Goal: Navigation & Orientation: Find specific page/section

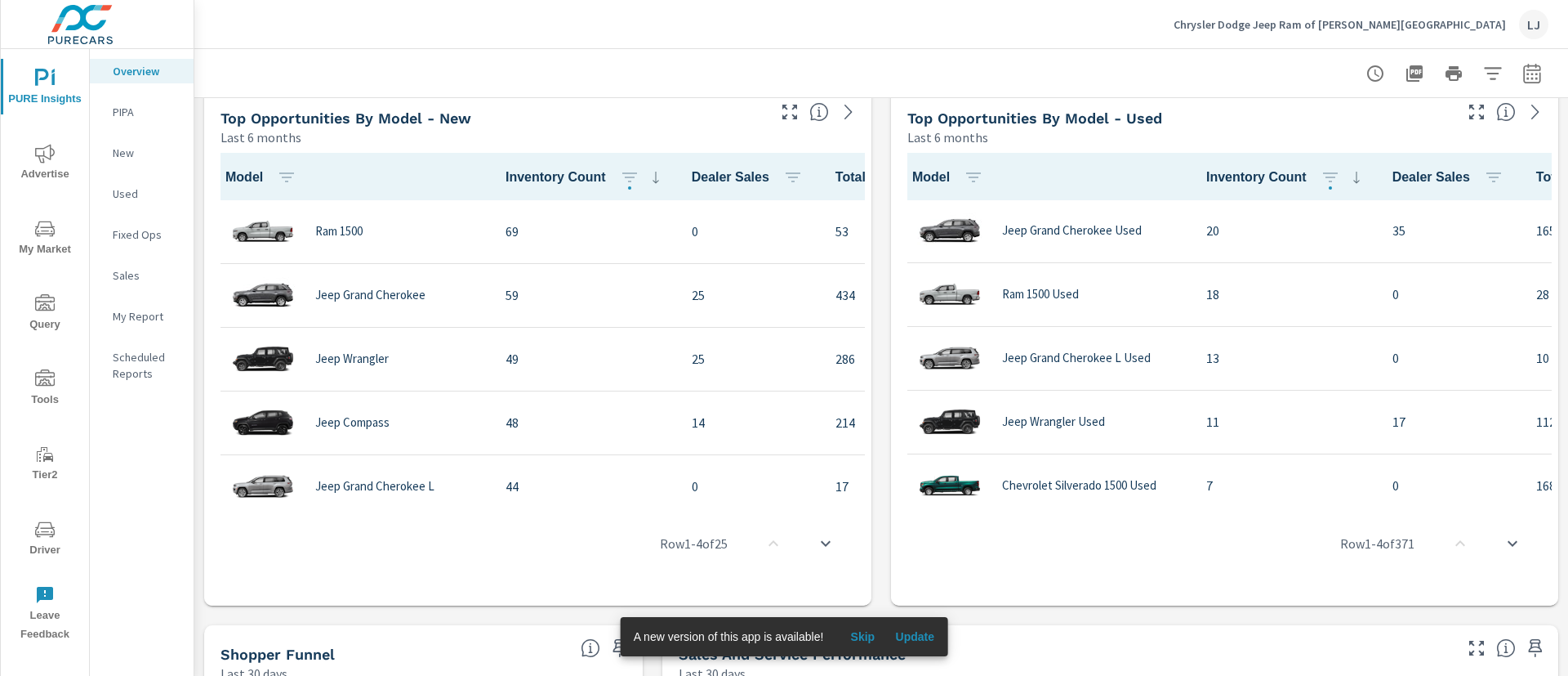
scroll to position [1470, 0]
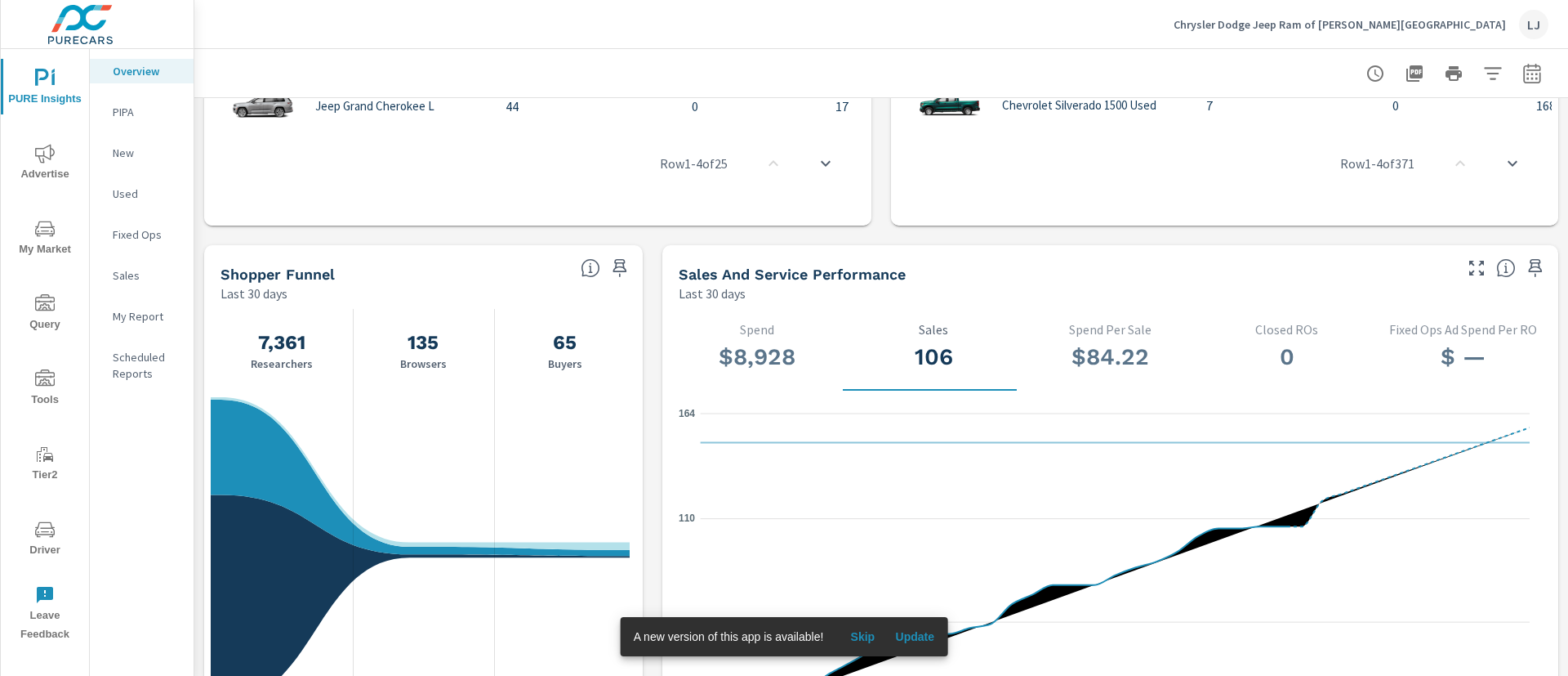
click at [34, 156] on span "Advertise" at bounding box center [45, 164] width 78 height 40
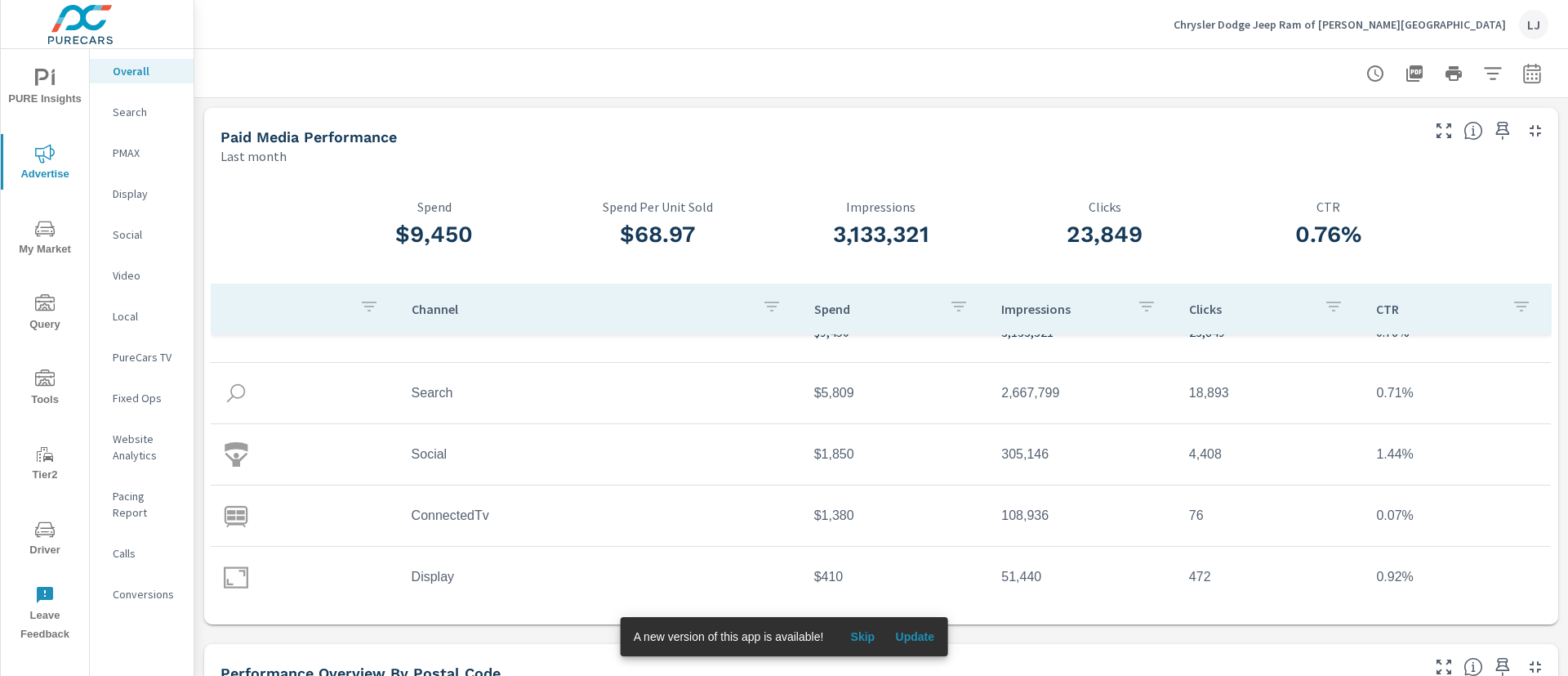
scroll to position [48, 0]
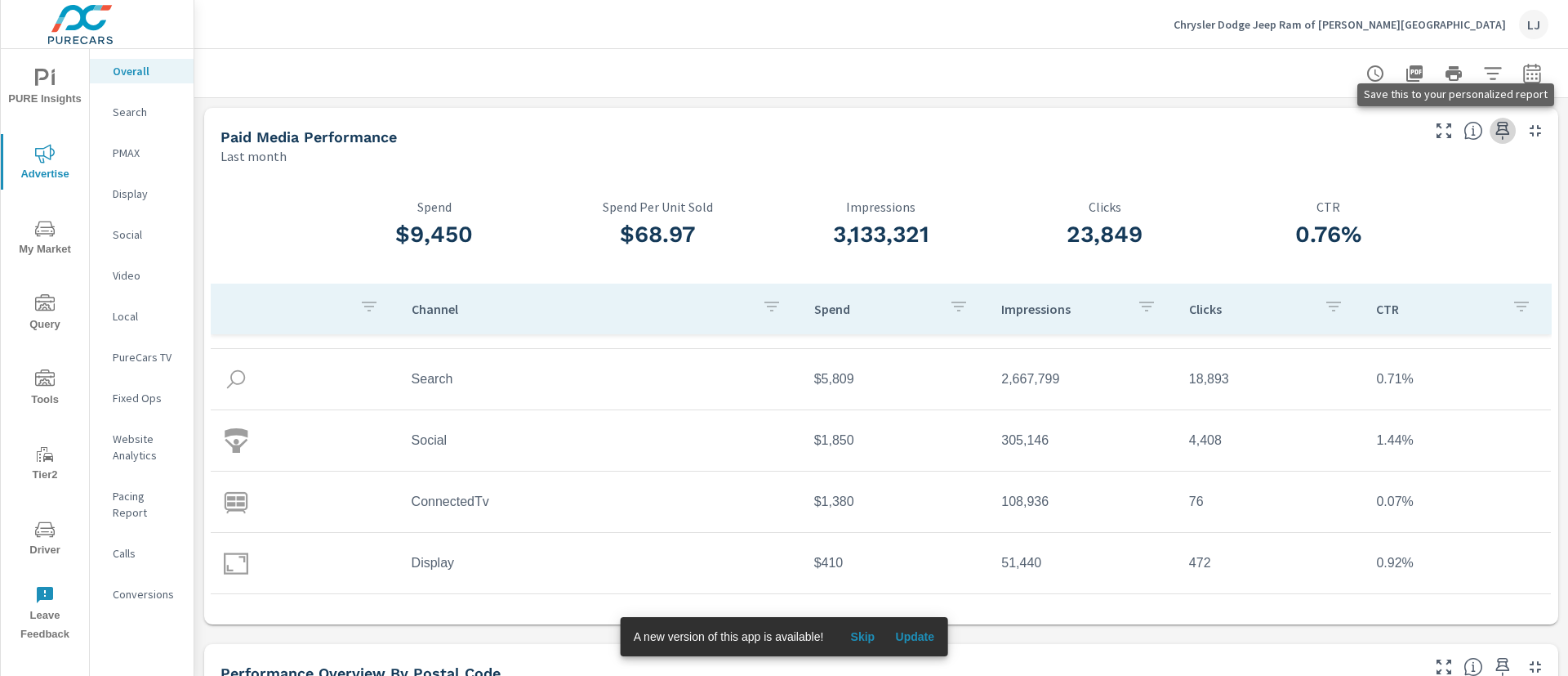
click at [1493, 126] on icon "button" at bounding box center [1502, 131] width 19 height 19
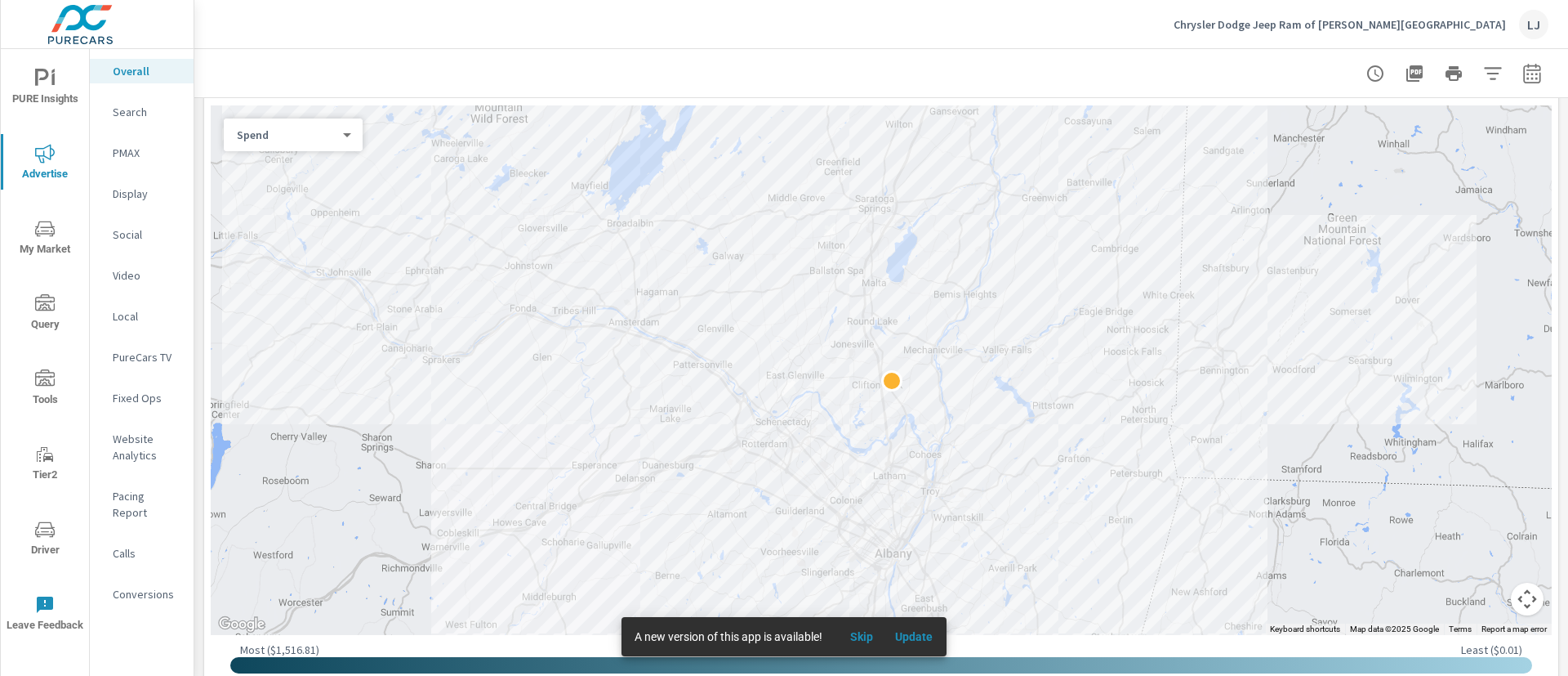
scroll to position [622, 0]
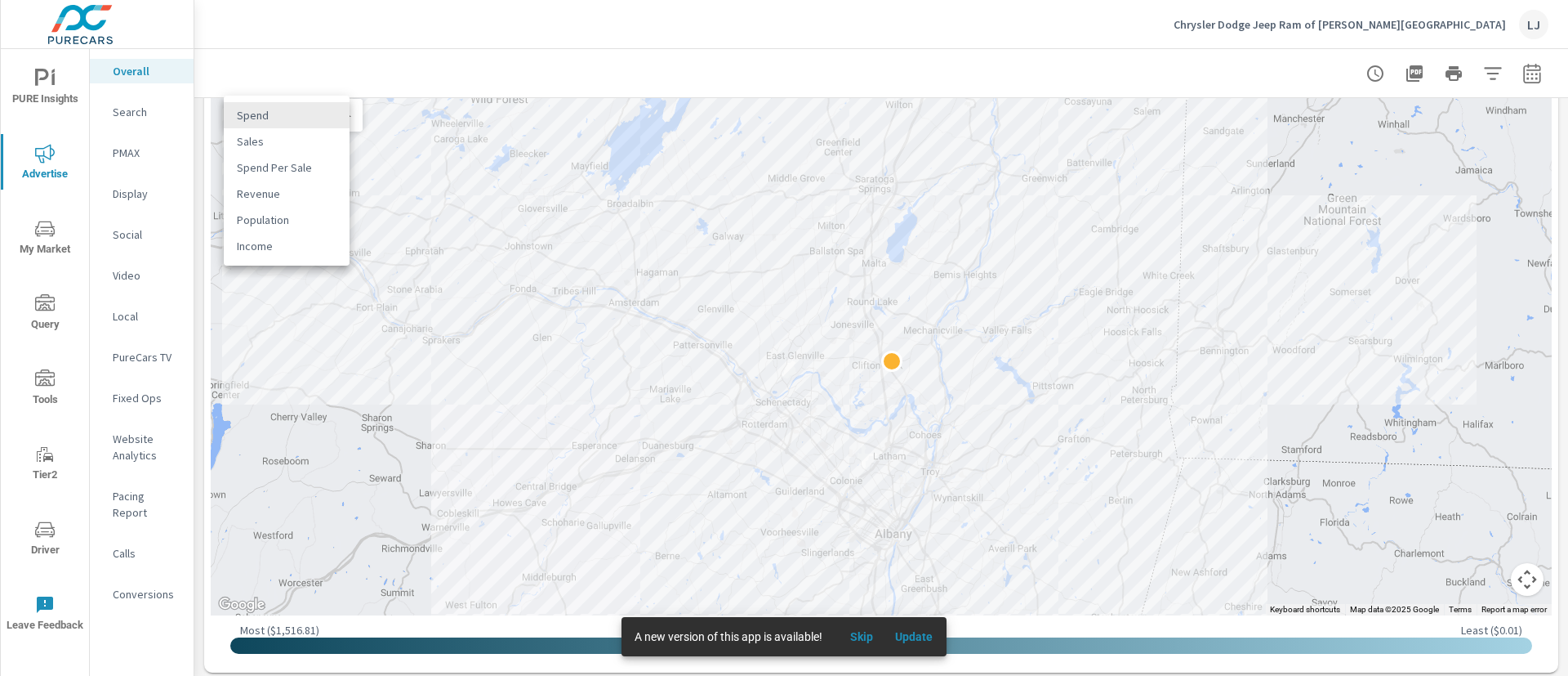
click at [293, 109] on body "PURE Insights Advertise My Market Query Tools Tier2 Driver Leave Feedback Overa…" at bounding box center [784, 338] width 1568 height 676
click at [293, 109] on li "Spend" at bounding box center [287, 115] width 126 height 26
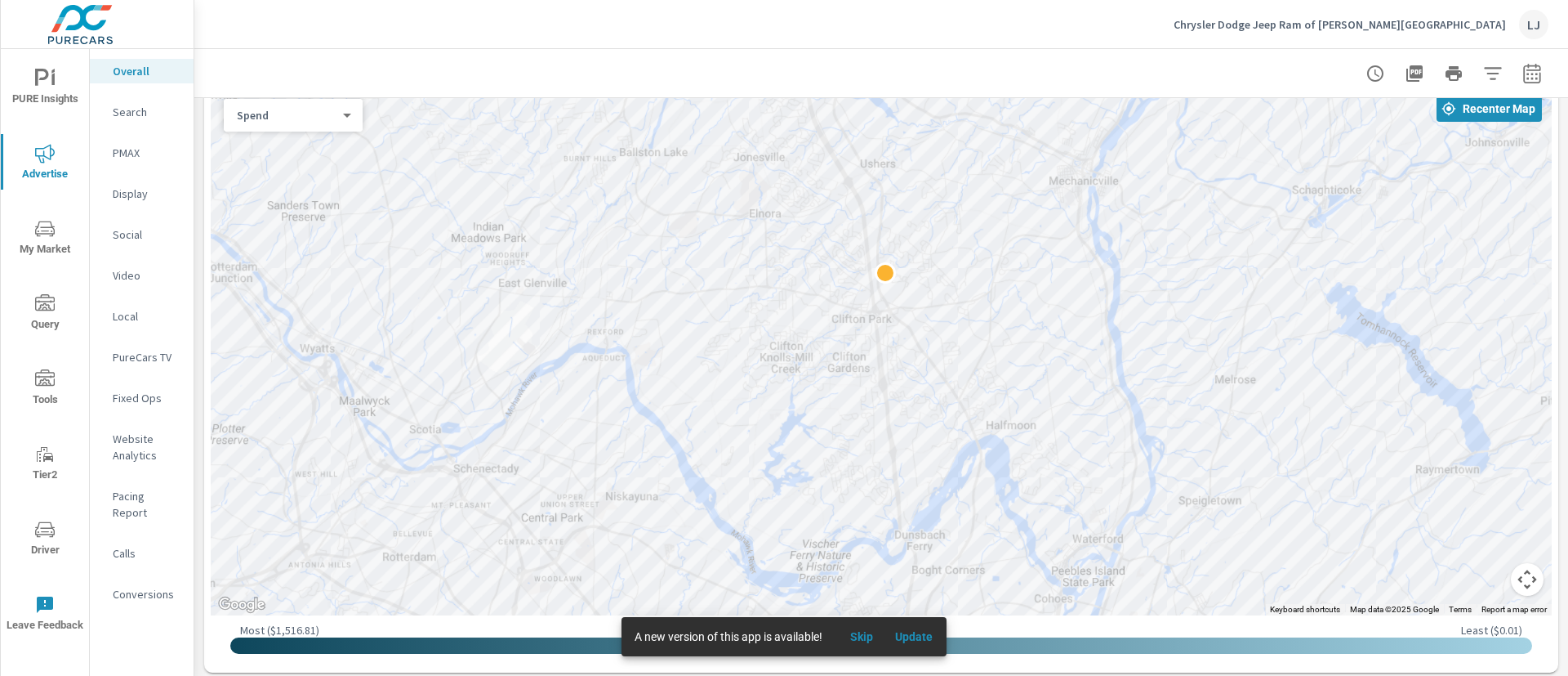
click at [863, 634] on span "Skip" at bounding box center [862, 637] width 39 height 15
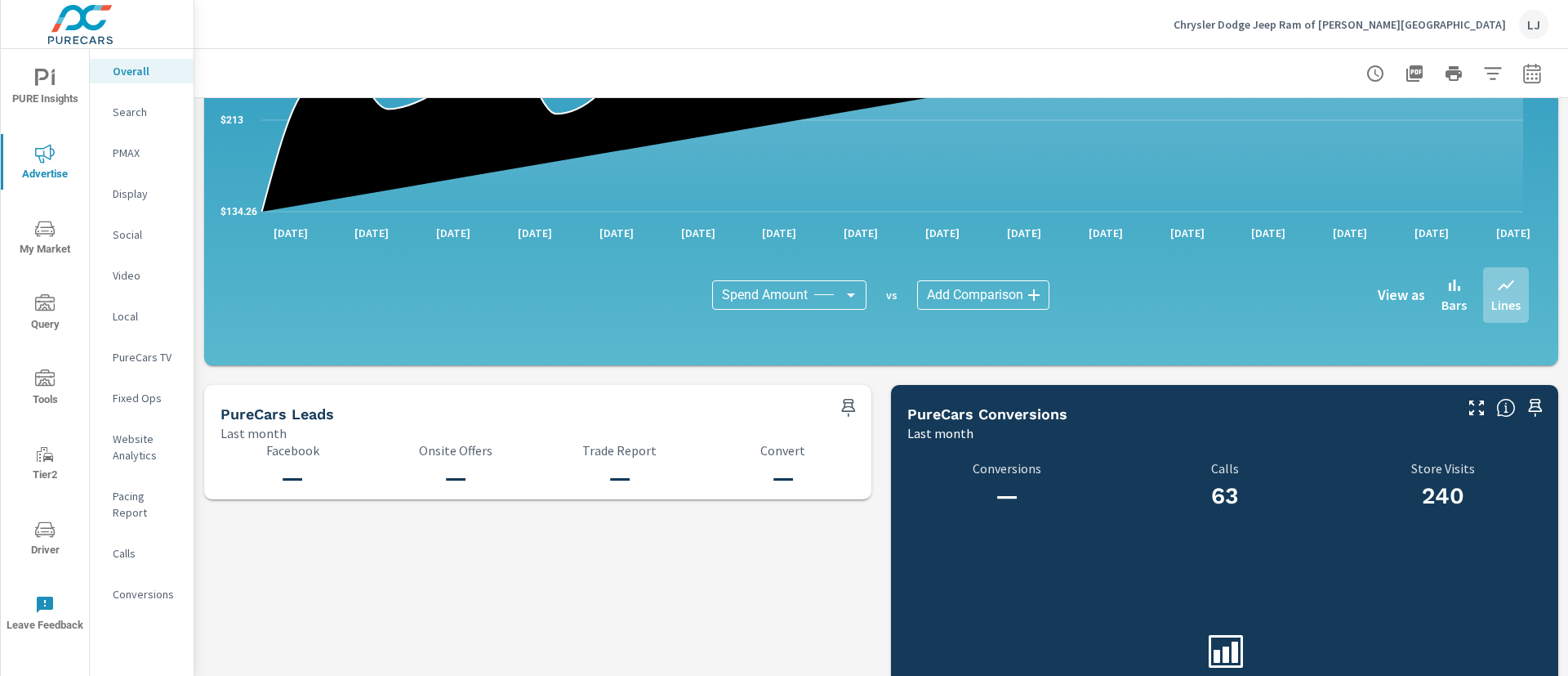
scroll to position [1700, 0]
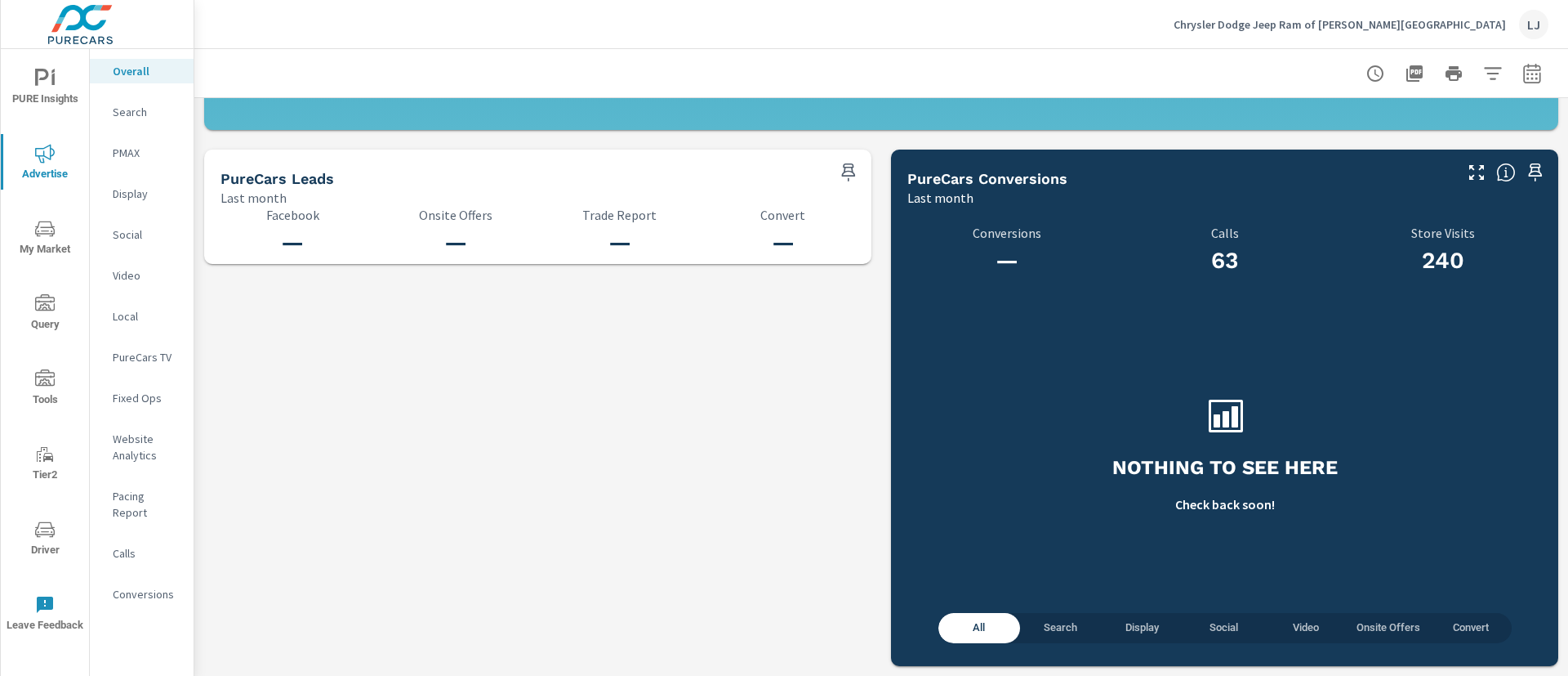
click at [48, 83] on icon "nav menu" at bounding box center [45, 78] width 19 height 19
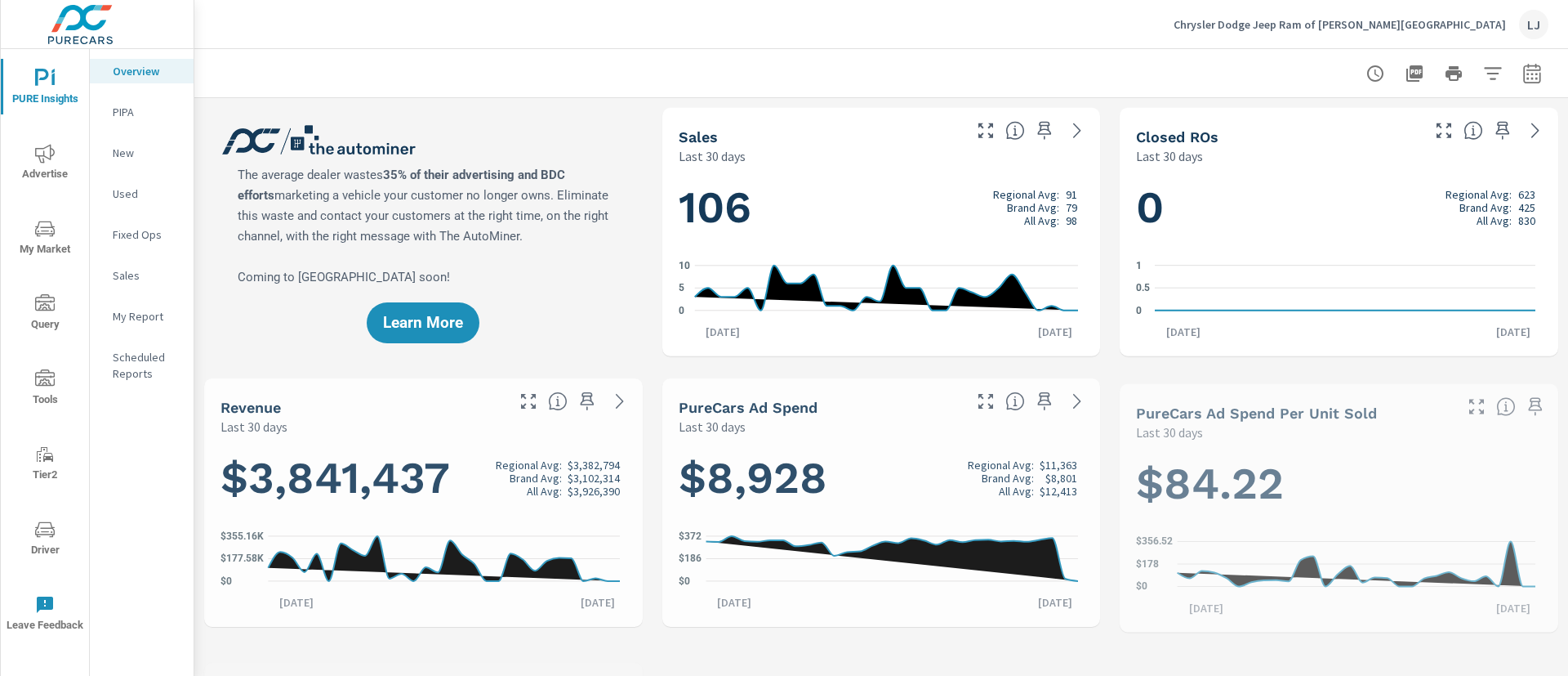
click at [154, 319] on p "My Report" at bounding box center [146, 316] width 67 height 17
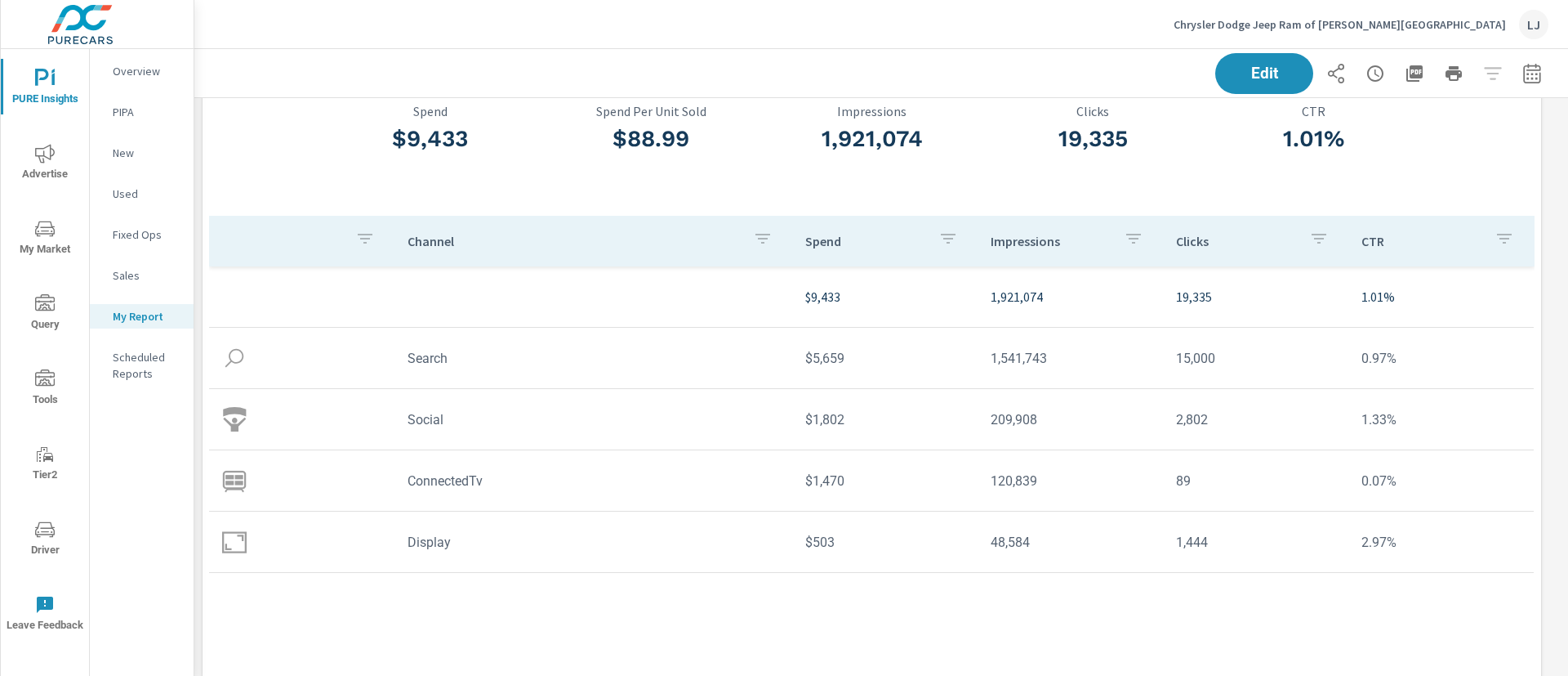
scroll to position [182, 0]
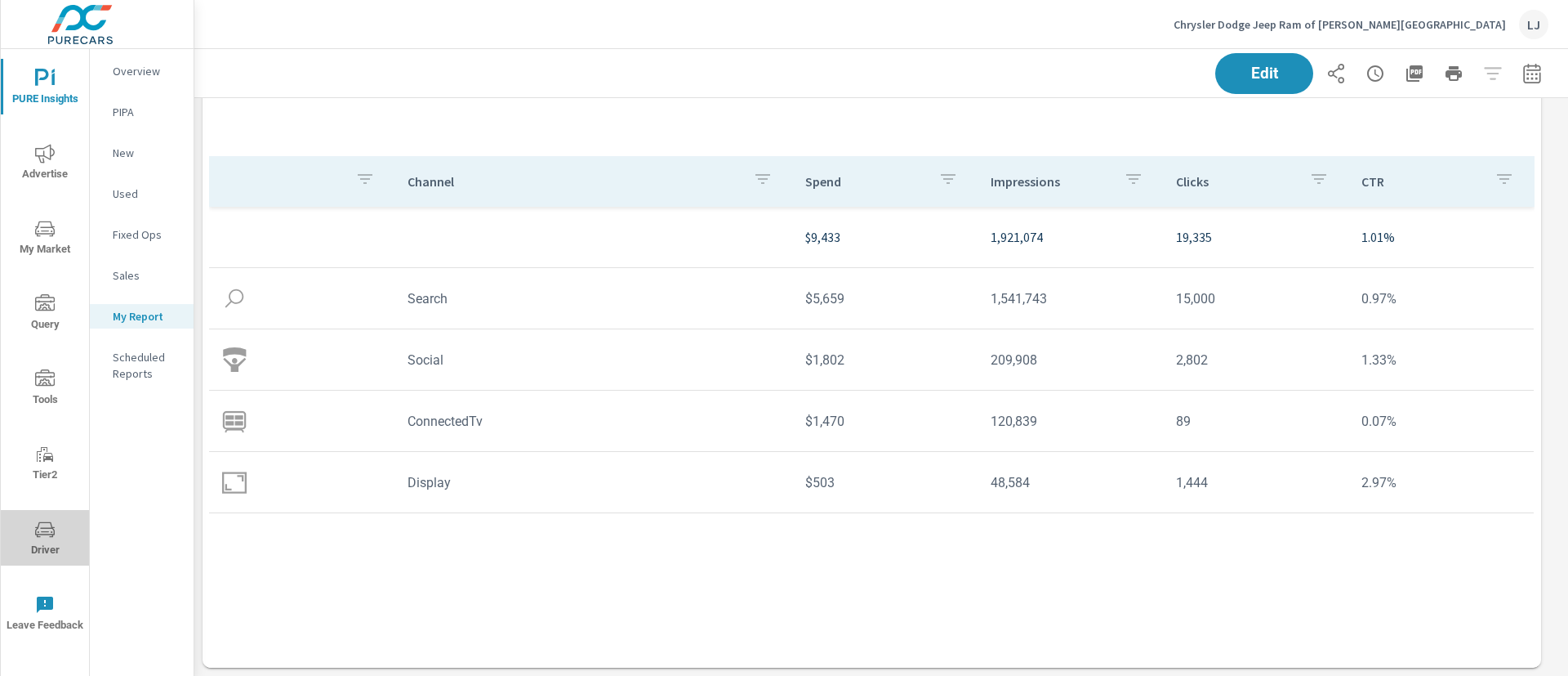
click at [43, 545] on span "Driver" at bounding box center [45, 540] width 78 height 40
